Goal: Find specific page/section: Find specific page/section

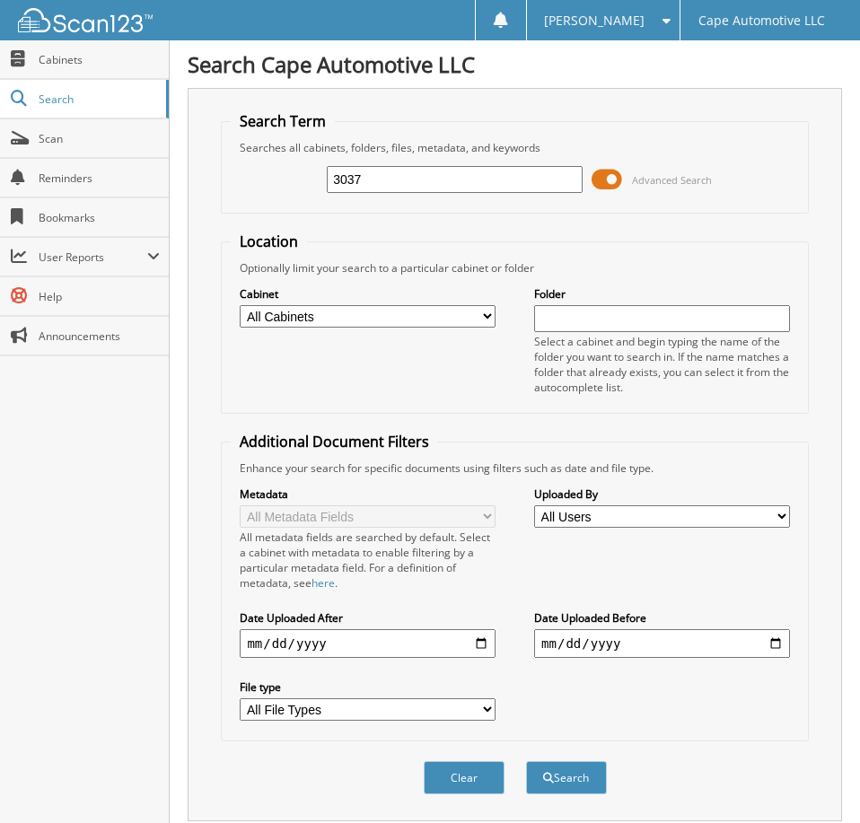
click at [439, 193] on input "3037" at bounding box center [454, 179] width 255 height 27
type input "06985"
click at [526, 761] on button "Search" at bounding box center [566, 777] width 81 height 33
click at [611, 191] on span at bounding box center [606, 179] width 31 height 27
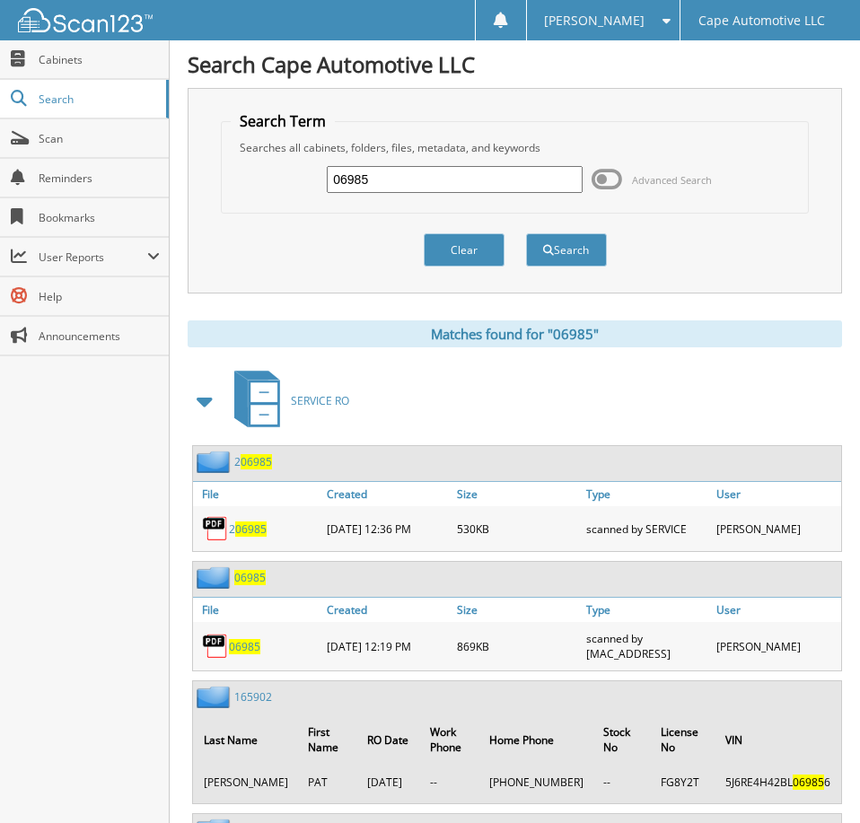
click at [251, 654] on span "06985" at bounding box center [244, 646] width 31 height 15
click at [381, 185] on input "06985" at bounding box center [454, 179] width 255 height 27
type input "07013"
click at [526, 233] on button "Search" at bounding box center [566, 249] width 81 height 33
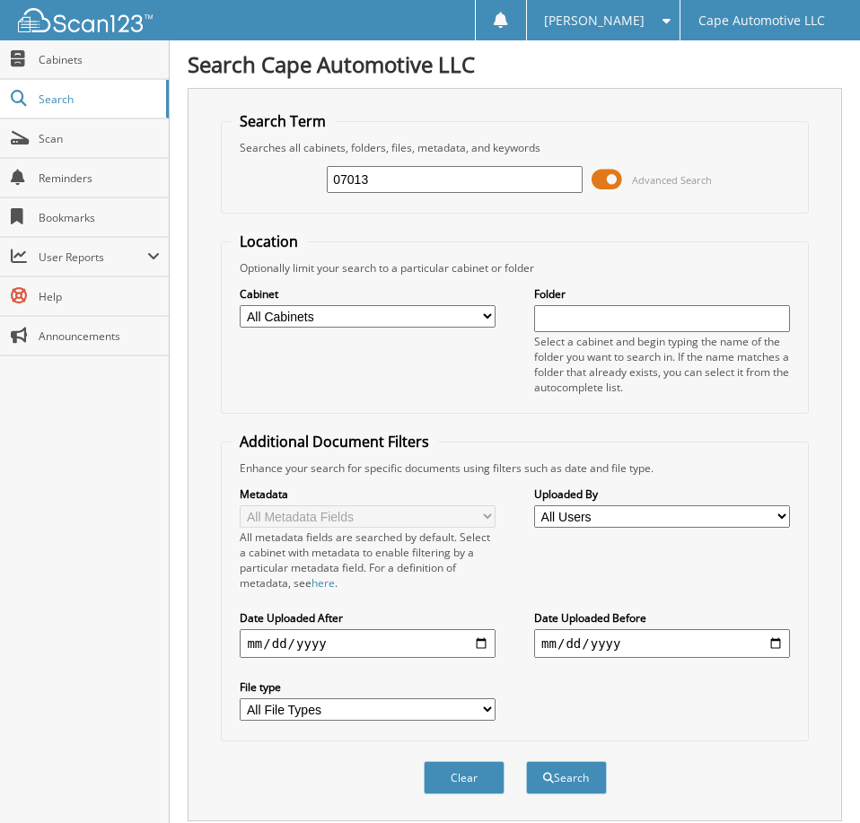
click at [607, 188] on span at bounding box center [606, 179] width 31 height 27
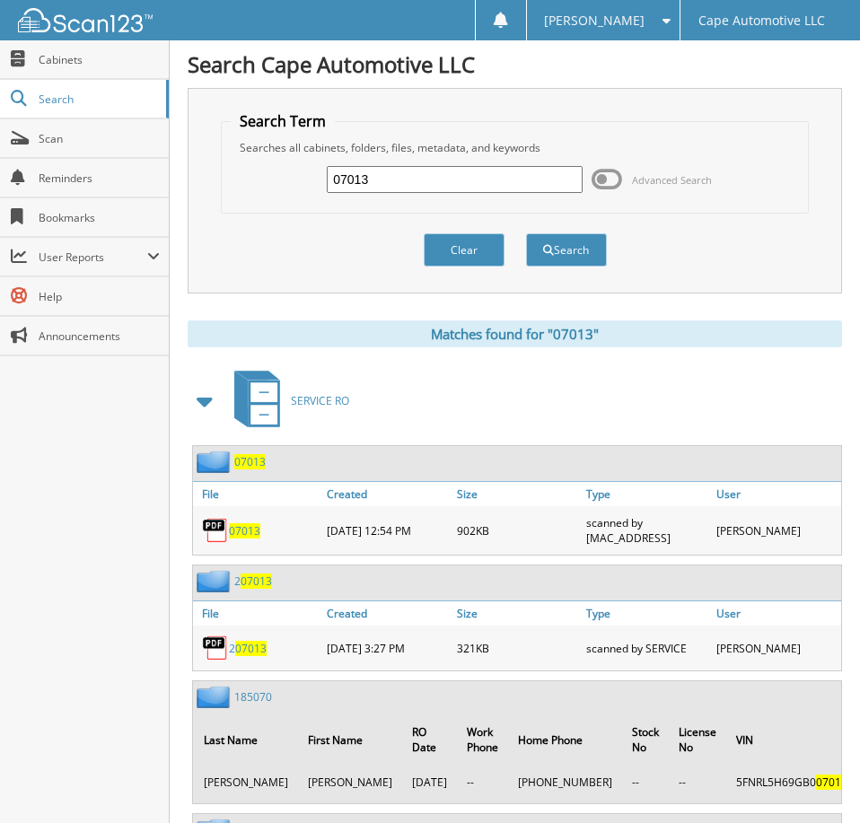
click at [244, 539] on span "07013" at bounding box center [244, 530] width 31 height 15
click at [381, 190] on input "07013" at bounding box center [454, 179] width 255 height 27
type input "07009"
click at [526, 233] on button "Search" at bounding box center [566, 249] width 81 height 33
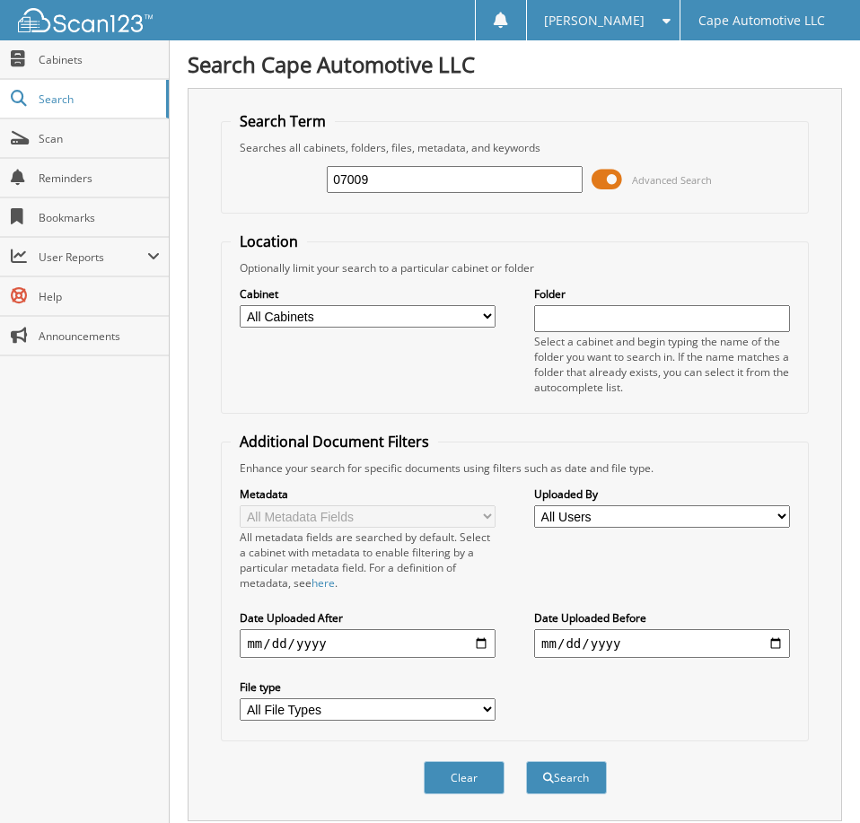
click at [607, 189] on span at bounding box center [606, 179] width 31 height 27
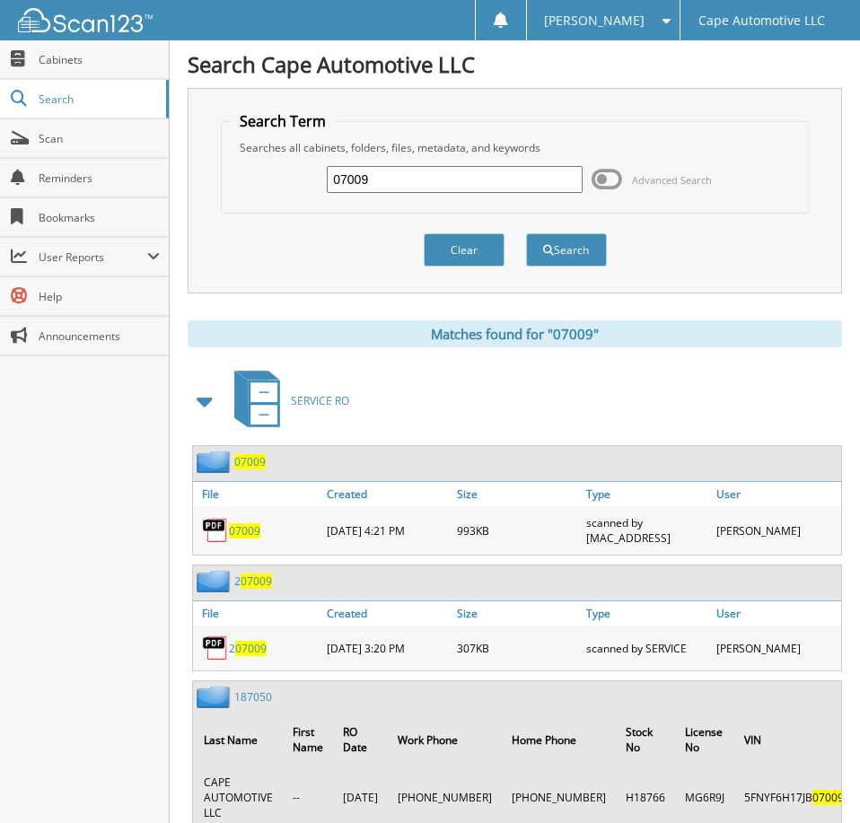
click at [250, 539] on span "07009" at bounding box center [244, 530] width 31 height 15
click at [386, 182] on input "07009" at bounding box center [454, 179] width 255 height 27
type input "07030"
click at [526, 233] on button "Search" at bounding box center [566, 249] width 81 height 33
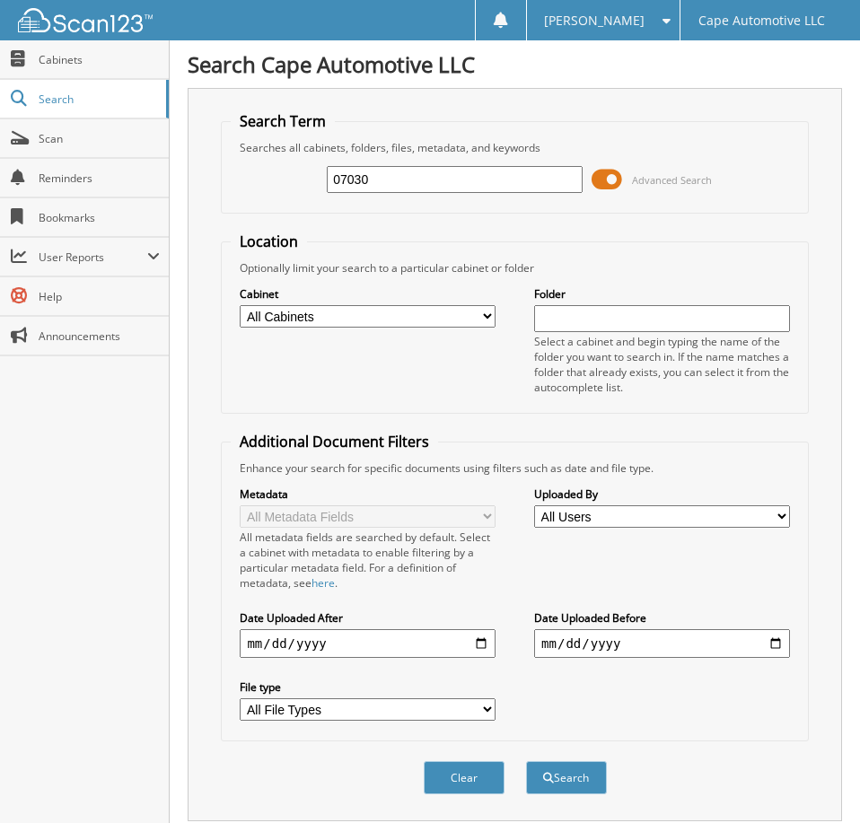
click at [609, 185] on span at bounding box center [606, 179] width 31 height 27
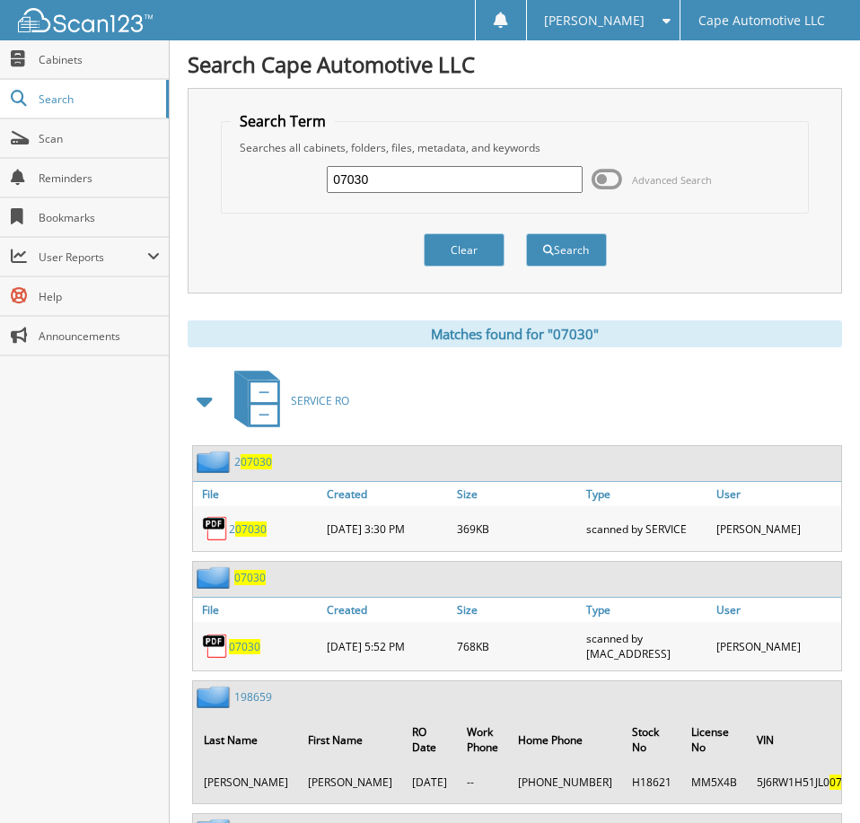
click at [246, 654] on span "07030" at bounding box center [244, 646] width 31 height 15
click at [390, 188] on input "07030" at bounding box center [454, 179] width 255 height 27
type input "06171"
click at [526, 233] on button "Search" at bounding box center [566, 249] width 81 height 33
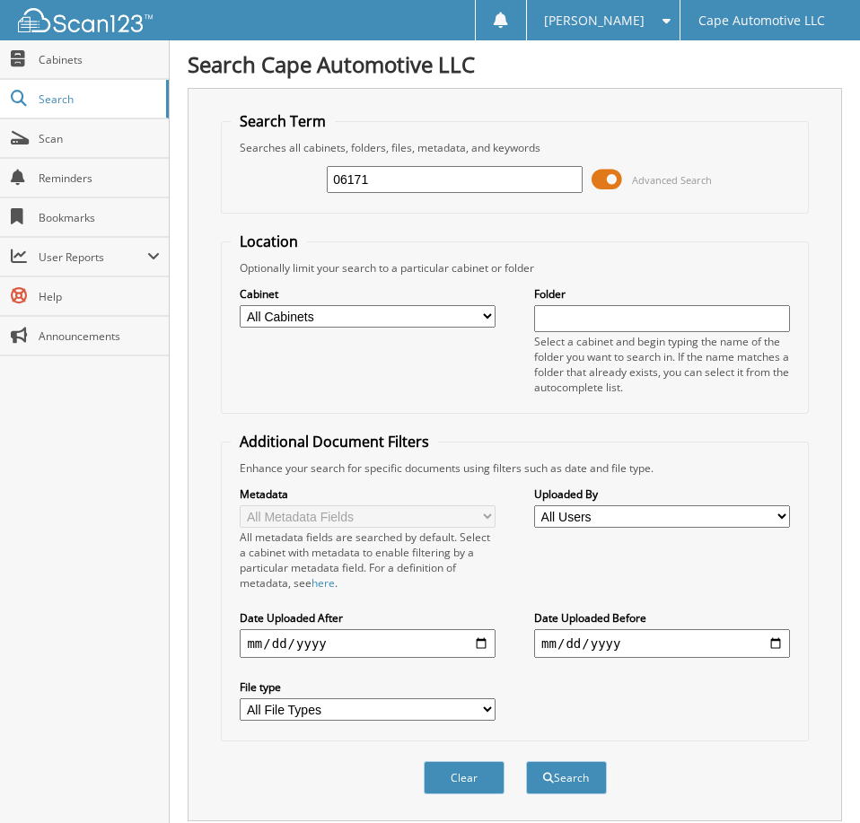
click at [611, 193] on span at bounding box center [606, 179] width 31 height 27
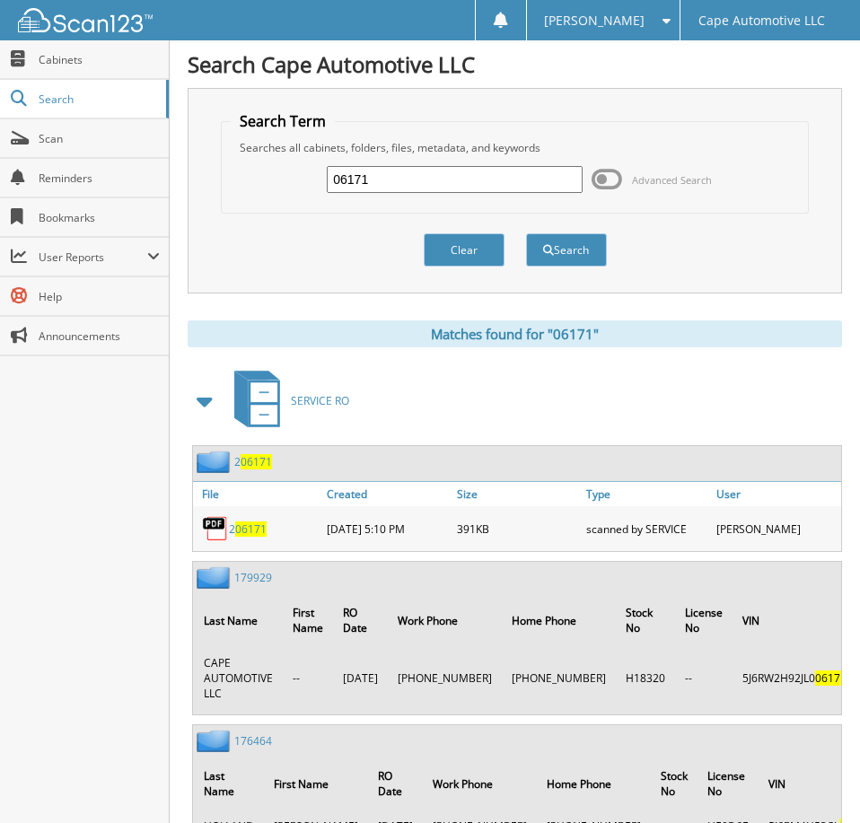
click at [399, 185] on input "06171" at bounding box center [454, 179] width 255 height 27
type input "05879"
click at [526, 233] on button "Search" at bounding box center [566, 249] width 81 height 33
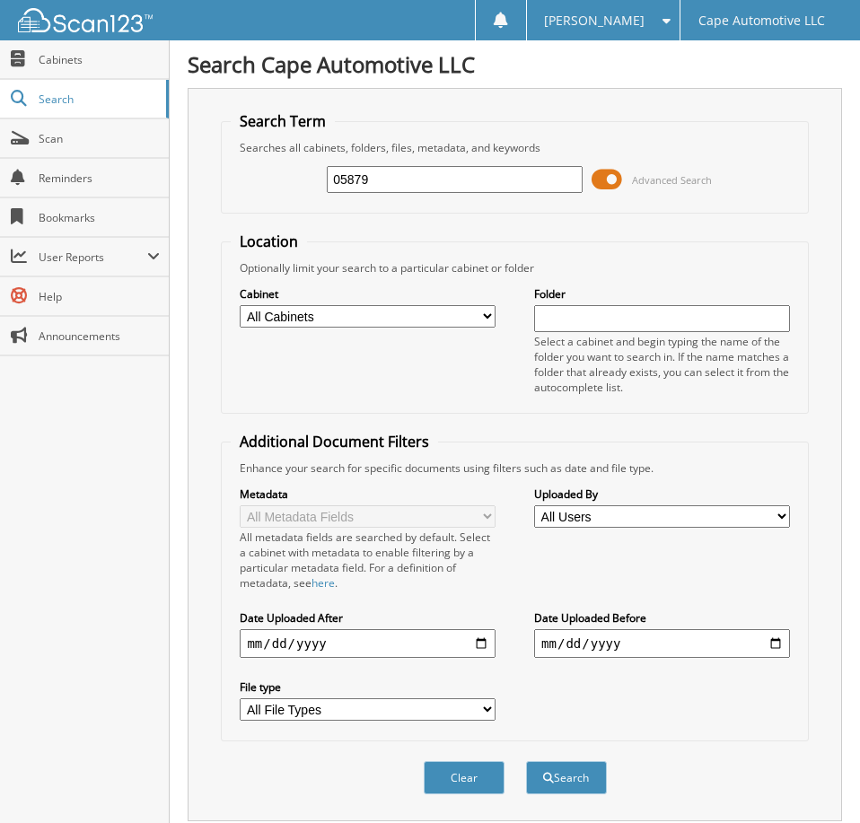
click at [603, 187] on span at bounding box center [606, 179] width 31 height 27
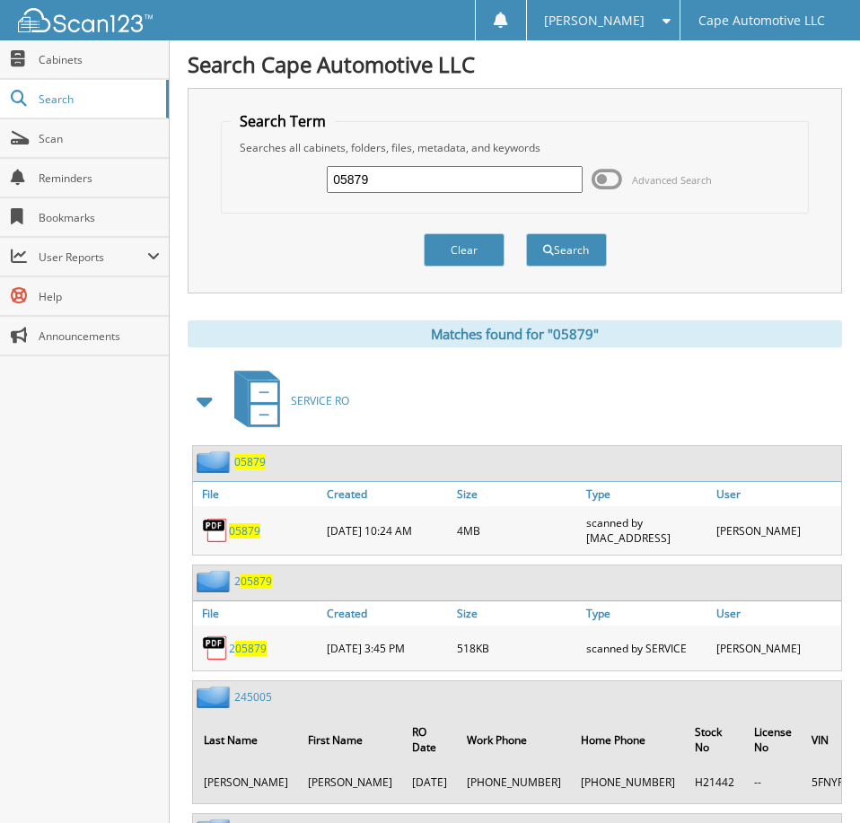
click at [246, 539] on span "05879" at bounding box center [244, 530] width 31 height 15
click at [423, 193] on input "05879" at bounding box center [454, 179] width 255 height 27
type input "05284"
click at [526, 233] on button "Search" at bounding box center [566, 249] width 81 height 33
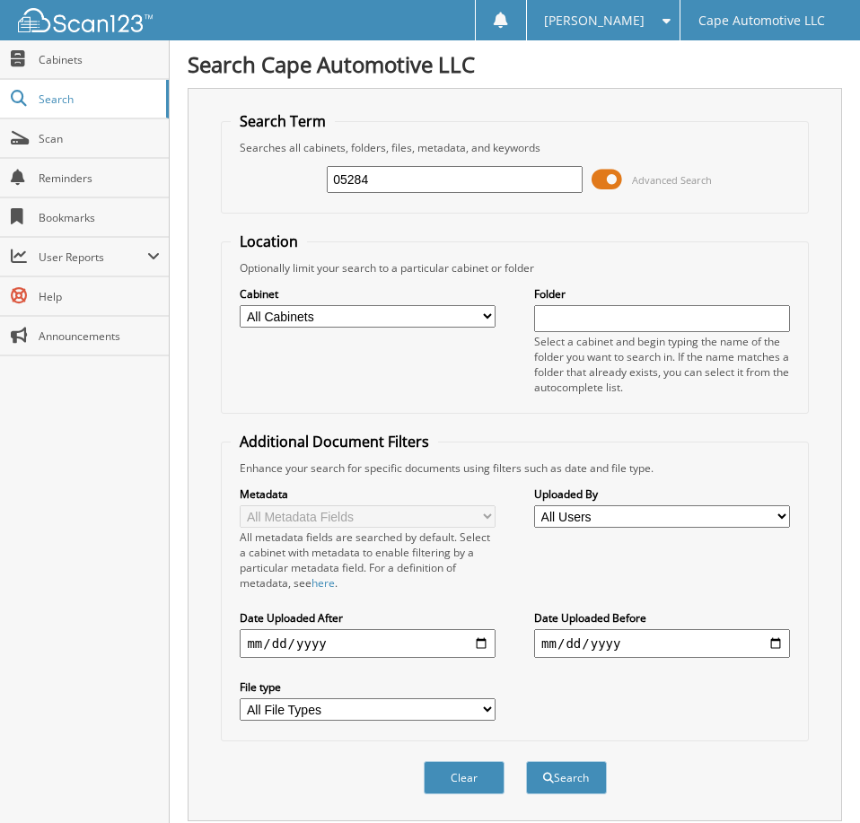
click at [610, 193] on span at bounding box center [606, 179] width 31 height 27
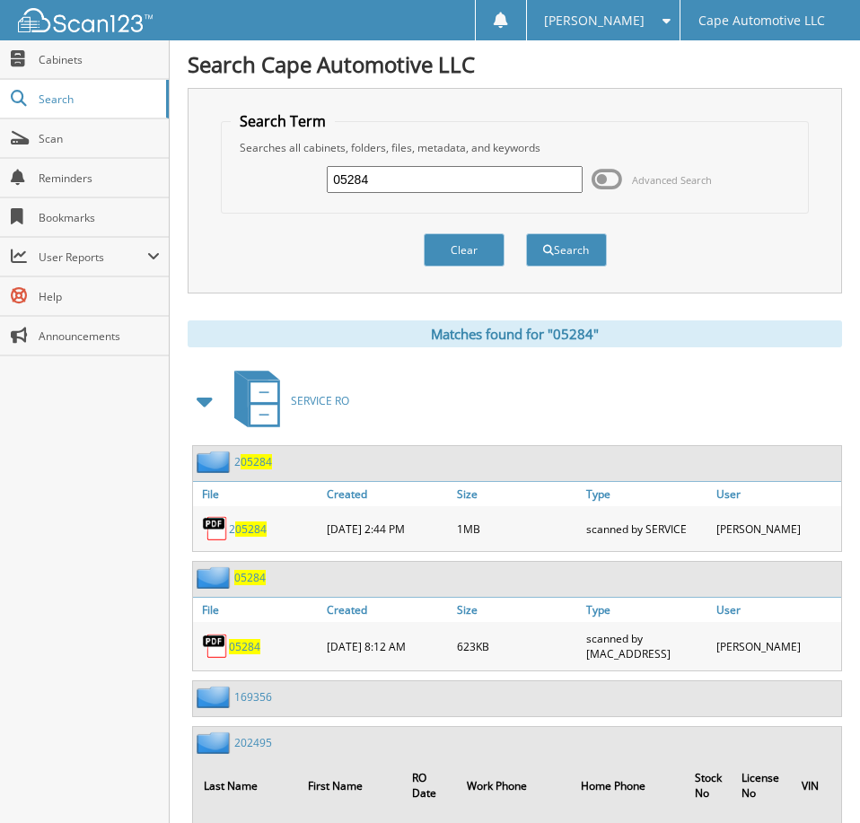
click at [249, 653] on span "05284" at bounding box center [244, 646] width 31 height 15
click at [396, 182] on input "05284" at bounding box center [454, 179] width 255 height 27
click at [395, 182] on input "05284" at bounding box center [454, 179] width 255 height 27
type input "209038"
click at [526, 233] on button "Search" at bounding box center [566, 249] width 81 height 33
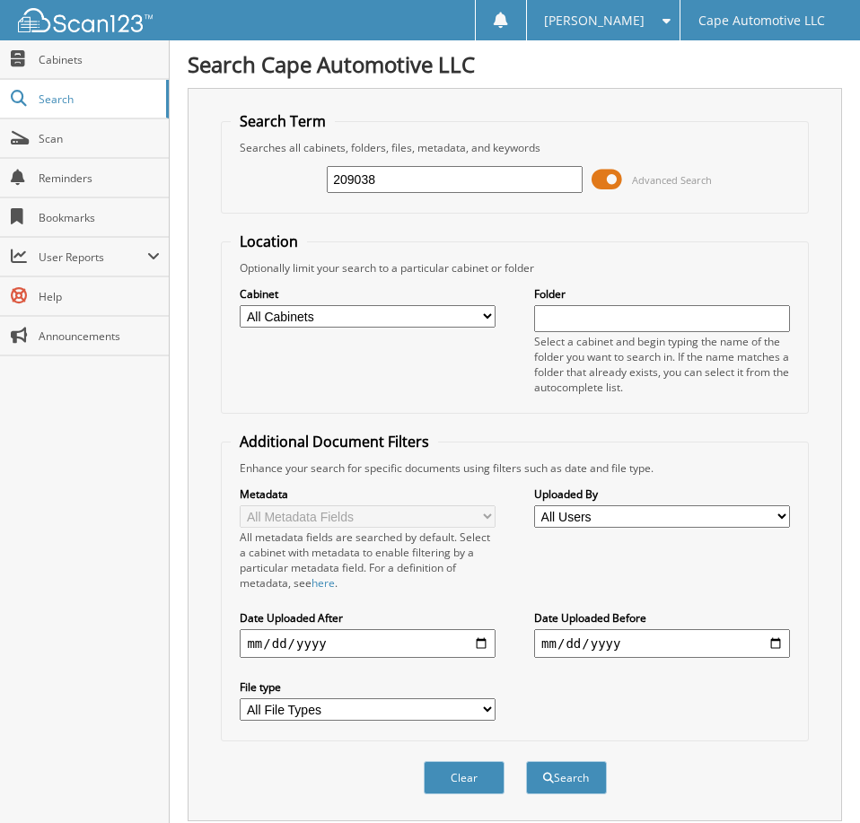
click at [605, 193] on span at bounding box center [606, 179] width 31 height 27
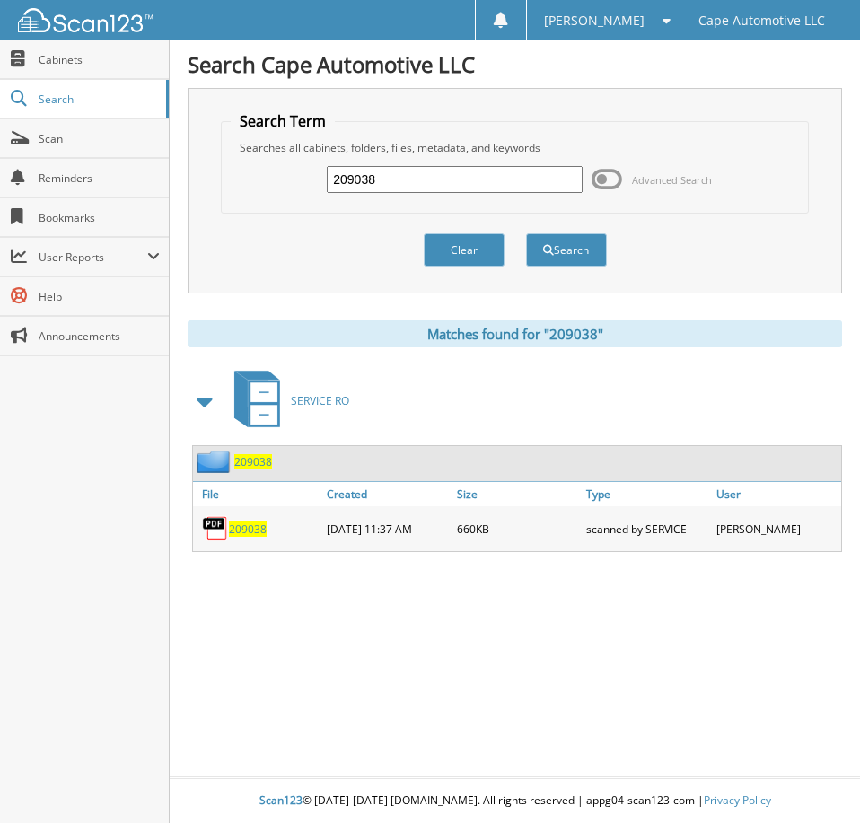
click at [256, 537] on span "209038" at bounding box center [248, 528] width 38 height 15
click at [394, 188] on input "209038" at bounding box center [454, 179] width 255 height 27
type input "03917"
click at [526, 233] on button "Search" at bounding box center [566, 249] width 81 height 33
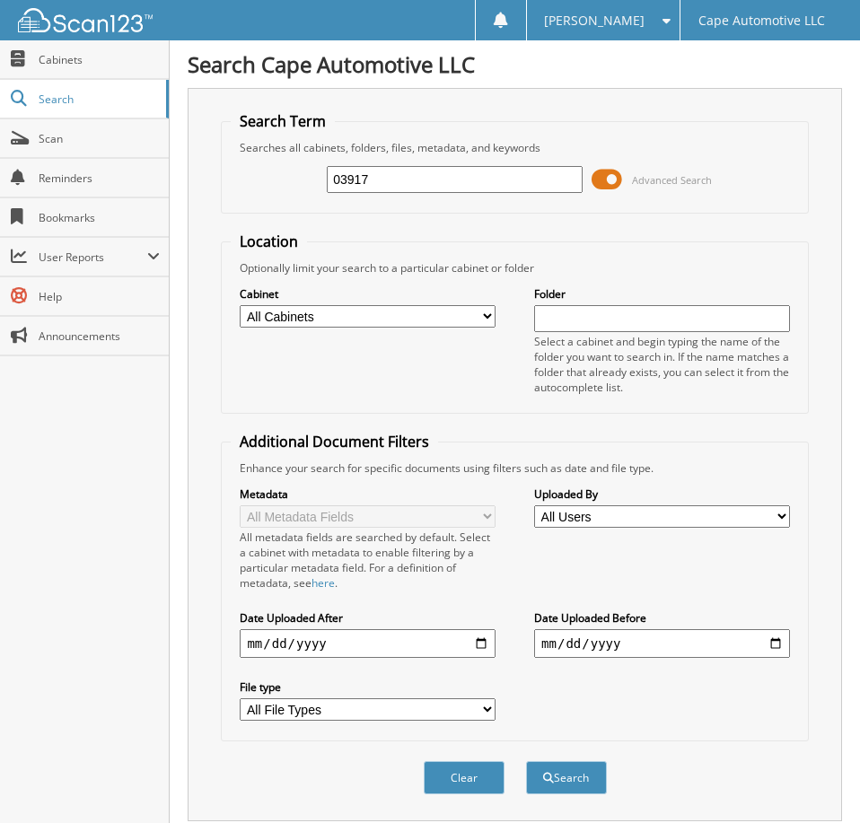
click at [609, 188] on span at bounding box center [606, 179] width 31 height 27
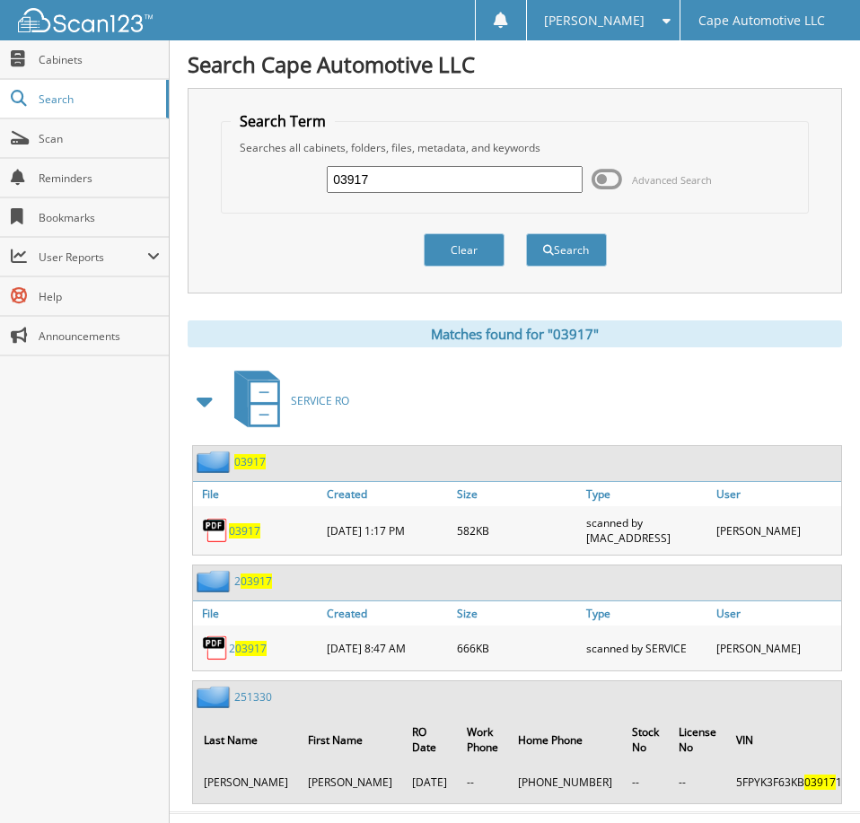
click at [249, 539] on span "03917" at bounding box center [244, 530] width 31 height 15
click at [629, 15] on span "[PERSON_NAME]" at bounding box center [594, 20] width 101 height 11
click at [641, 85] on link "Logout" at bounding box center [603, 87] width 153 height 31
